Goal: Navigation & Orientation: Go to known website

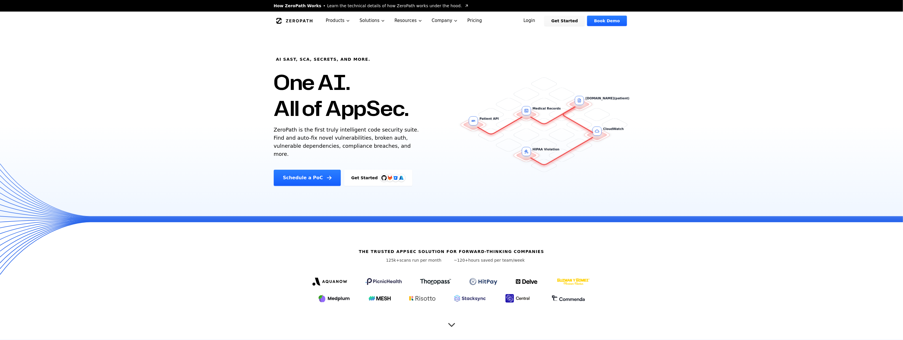
click at [397, 18] on link "Login" at bounding box center [530, 21] width 26 height 10
